Goal: Go to known website: Access a specific website the user already knows

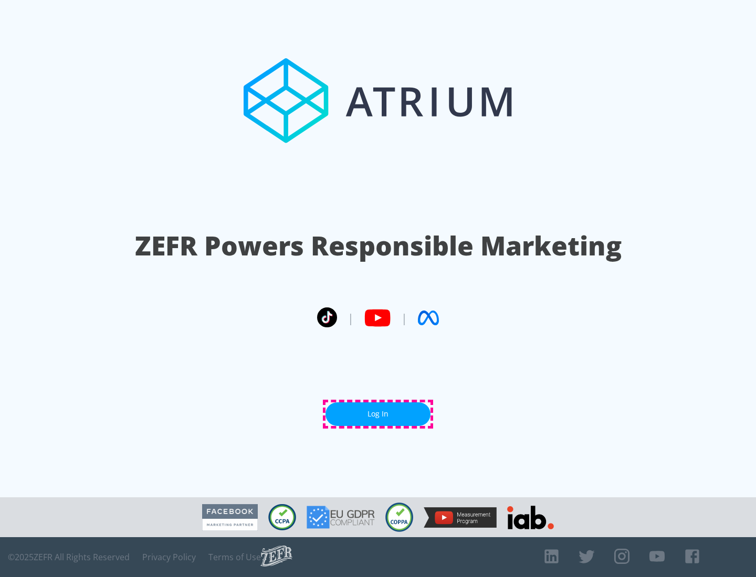
click at [378, 414] on link "Log In" at bounding box center [377, 415] width 105 height 24
